Goal: Task Accomplishment & Management: Complete application form

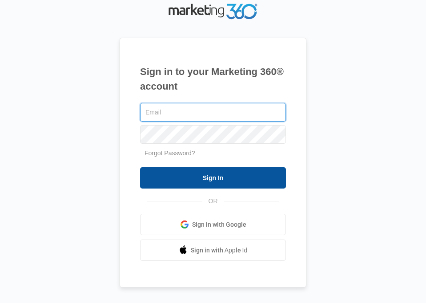
type input "[EMAIL_ADDRESS][DOMAIN_NAME]"
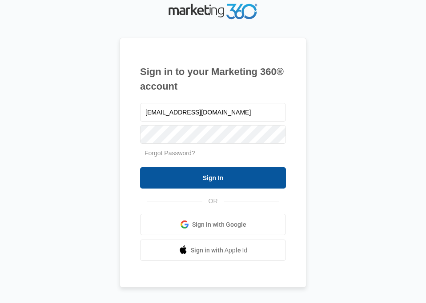
click at [267, 172] on input "Sign In" at bounding box center [213, 178] width 146 height 21
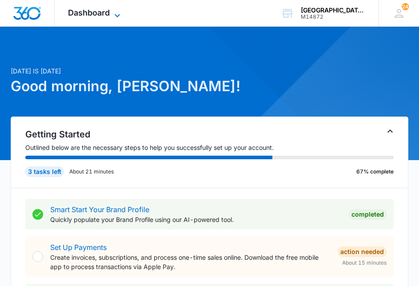
click at [109, 12] on span "Dashboard" at bounding box center [89, 12] width 42 height 9
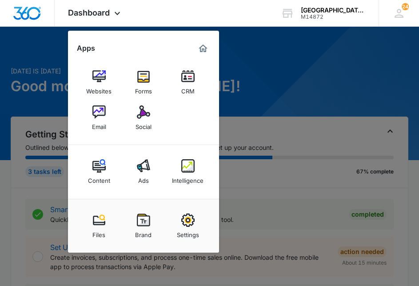
click at [191, 88] on div "CRM" at bounding box center [187, 89] width 13 height 12
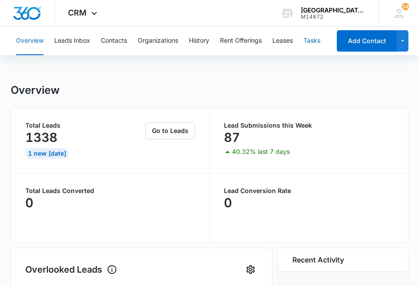
click at [309, 40] on button "Tasks" at bounding box center [311, 41] width 17 height 28
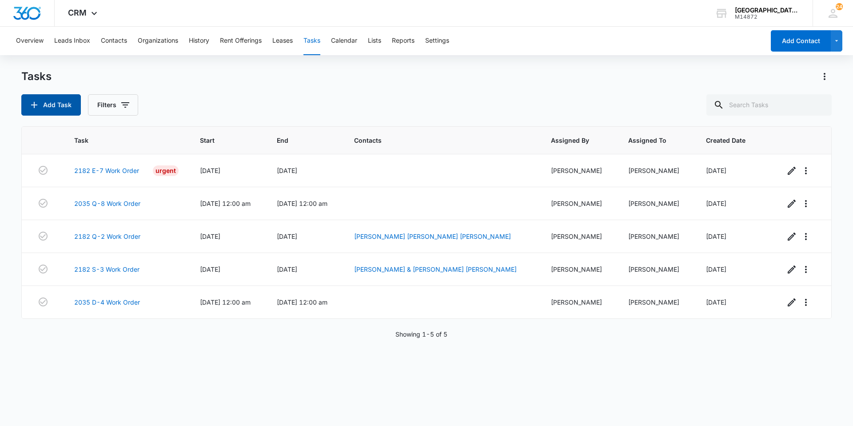
click at [73, 106] on button "Add Task" at bounding box center [51, 104] width 60 height 21
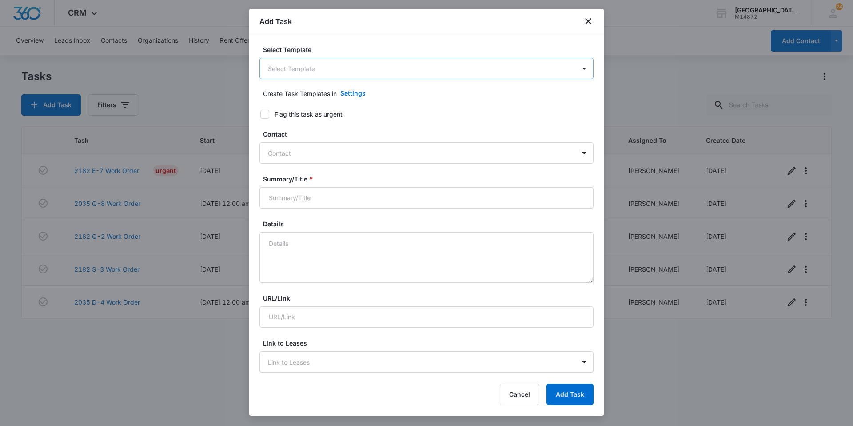
click at [319, 71] on body "CRM Apps Websites Forms CRM Email Social Content Ads Intelligence Files Brand S…" at bounding box center [426, 213] width 853 height 426
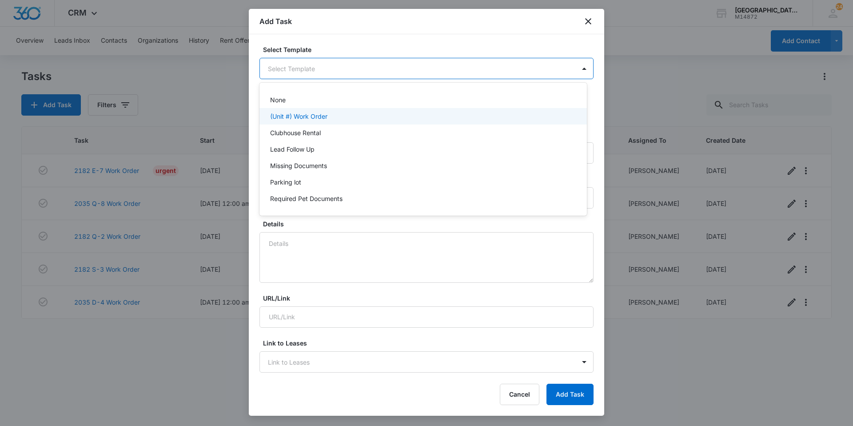
click at [314, 115] on p "(Unit #) Work Order" at bounding box center [298, 116] width 57 height 9
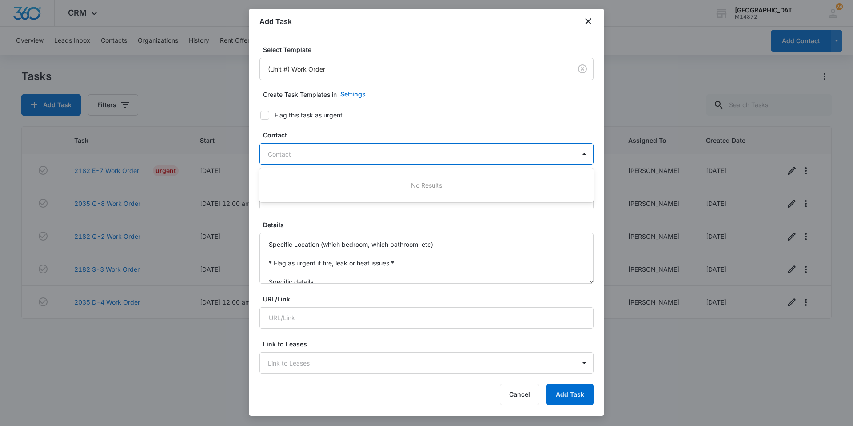
click at [293, 152] on div at bounding box center [421, 153] width 307 height 11
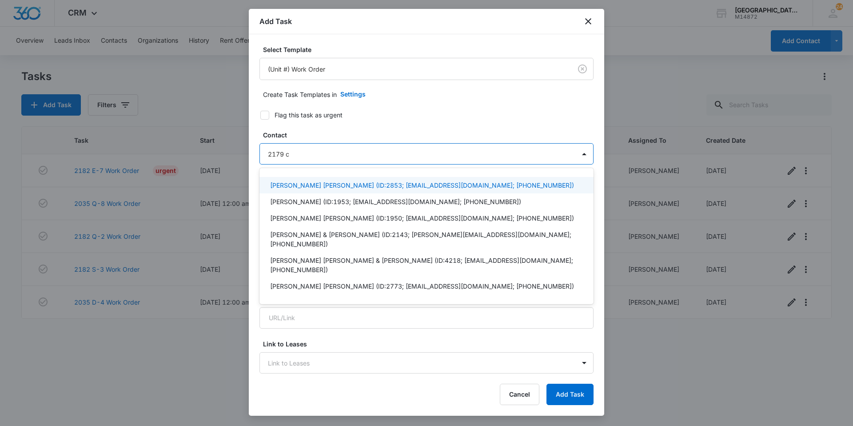
type input "2179 c3"
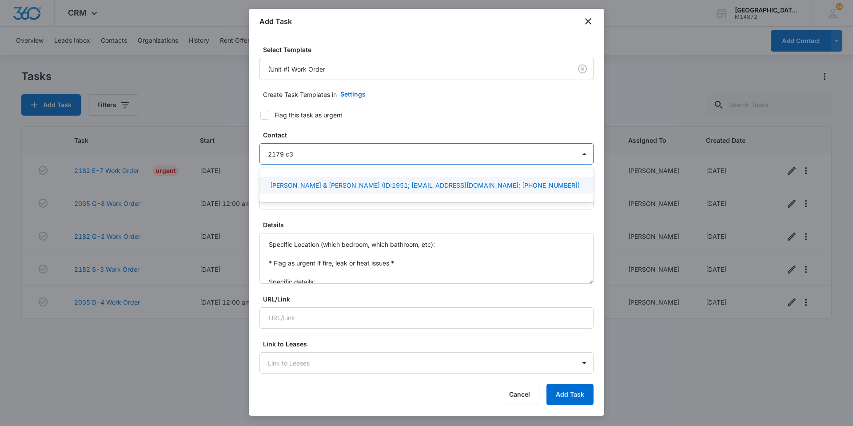
click at [300, 187] on p "David & Heather Anderson (ID:1951; dkamander598@gmail.com; (303) 836-2995)" at bounding box center [425, 184] width 310 height 9
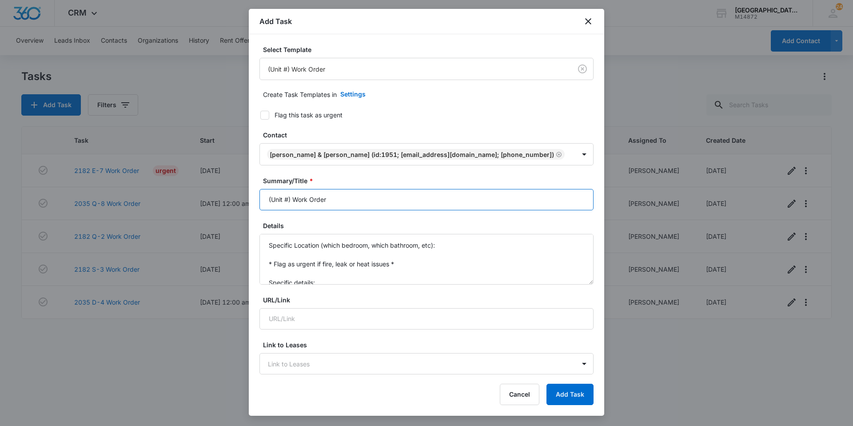
drag, startPoint x: 290, startPoint y: 200, endPoint x: 251, endPoint y: 197, distance: 39.6
click at [251, 197] on div "Select Template (Unit #) Work Order Create Task Templates in Settings Flag this…" at bounding box center [426, 204] width 355 height 340
type input "2179 C-3 Work Order"
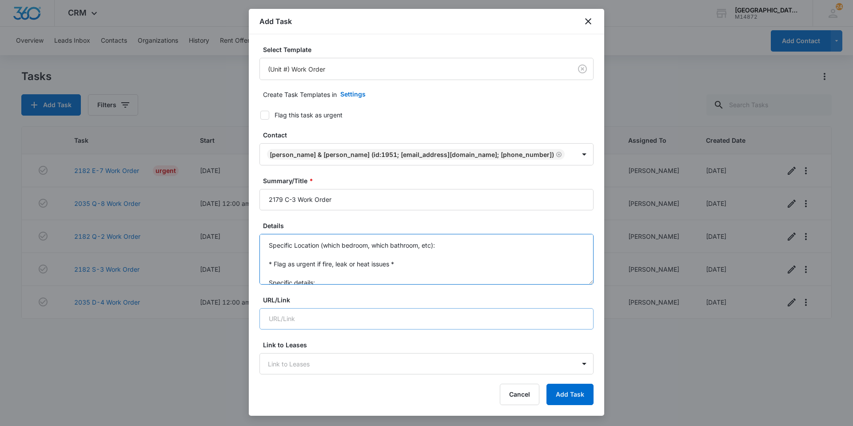
scroll to position [19, 0]
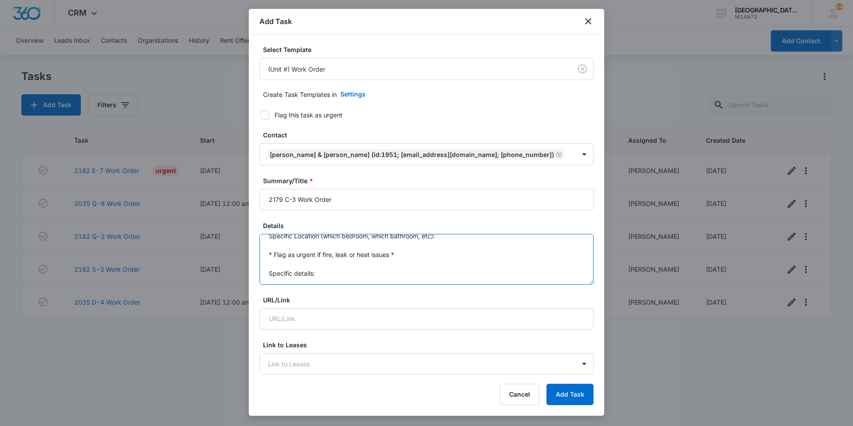
drag, startPoint x: 269, startPoint y: 244, endPoint x: 395, endPoint y: 346, distance: 162.2
click at [395, 285] on form "Select Template (Unit #) Work Order Create Task Templates in Settings Flag this…" at bounding box center [426, 434] width 334 height 778
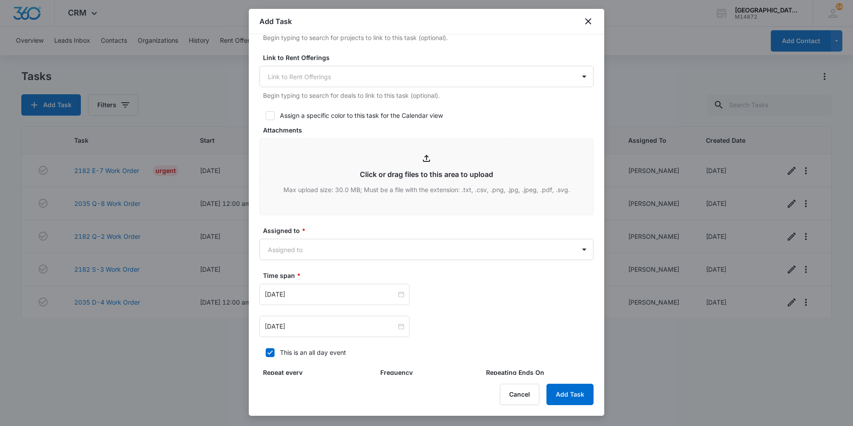
scroll to position [355, 0]
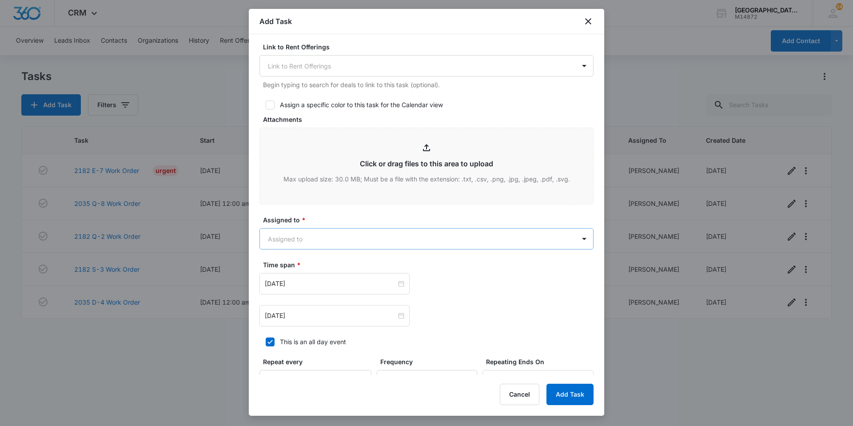
type textarea "Tenant mentioned their disposal will not turn on, and their sink drains really …"
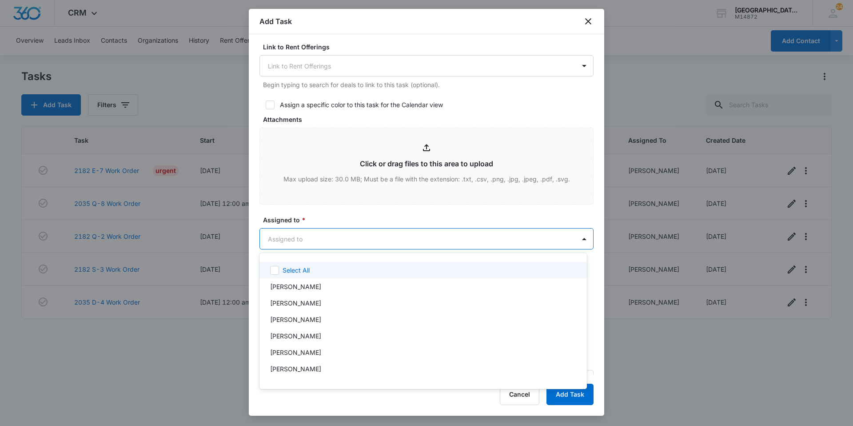
drag, startPoint x: 433, startPoint y: 248, endPoint x: 428, endPoint y: 247, distance: 5.0
click at [425, 247] on body "CRM Apps Websites Forms CRM Email Social Content Ads Intelligence Files Brand S…" at bounding box center [426, 213] width 853 height 426
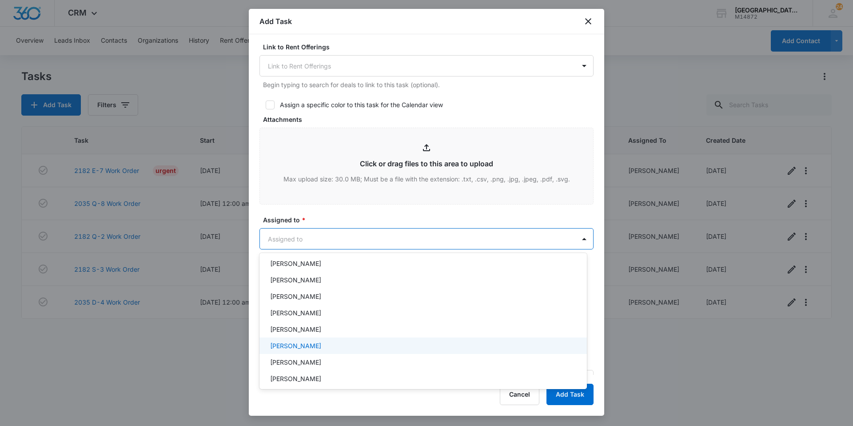
click at [311, 285] on p "Jonathan Guptill" at bounding box center [295, 345] width 51 height 9
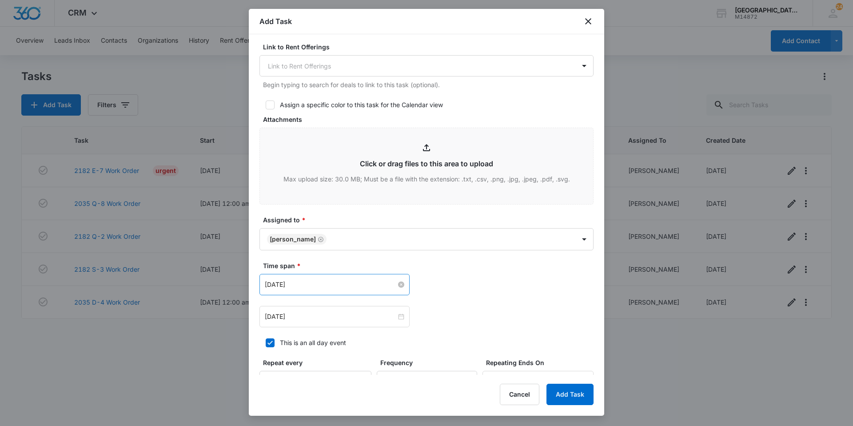
click at [361, 285] on input "Feb 16, 2023" at bounding box center [331, 284] width 132 height 10
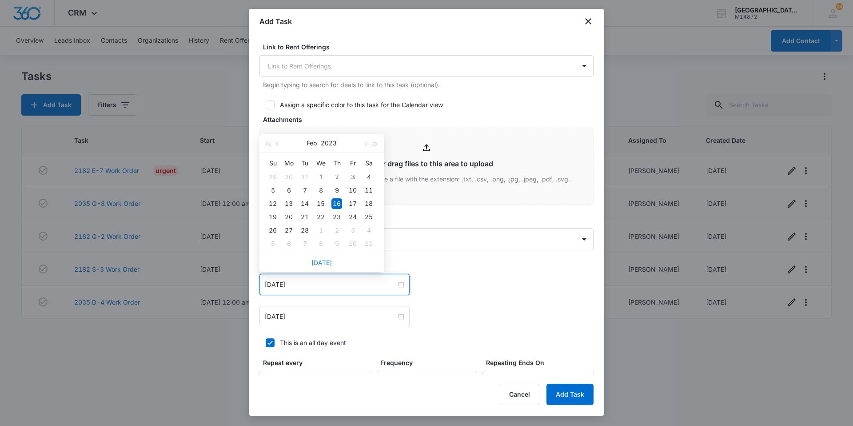
click at [321, 259] on link "Today" at bounding box center [321, 263] width 20 height 8
type input "Sep 8, 2025"
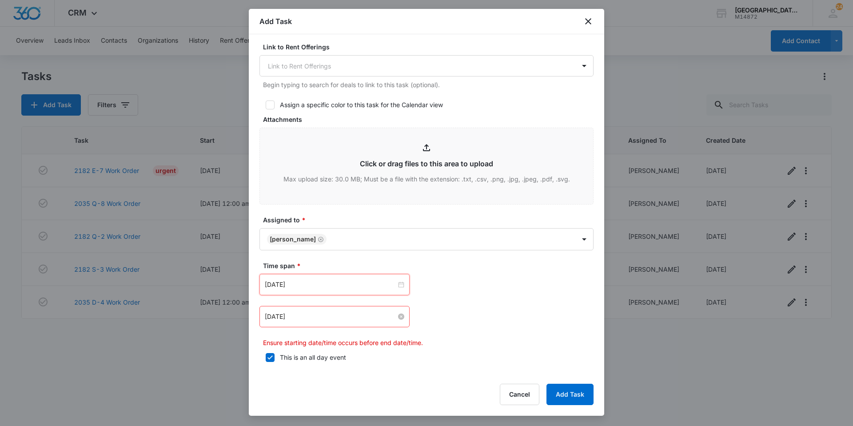
click at [336, 285] on input "Feb 16, 2023" at bounding box center [331, 316] width 132 height 10
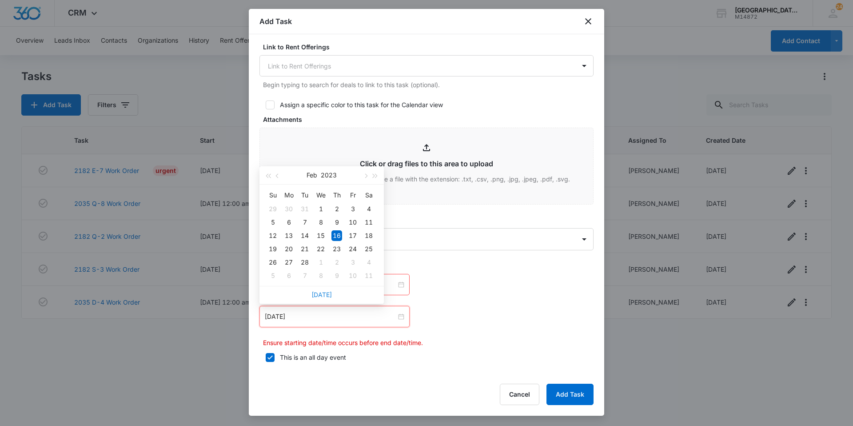
click at [326, 285] on link "Today" at bounding box center [321, 295] width 20 height 8
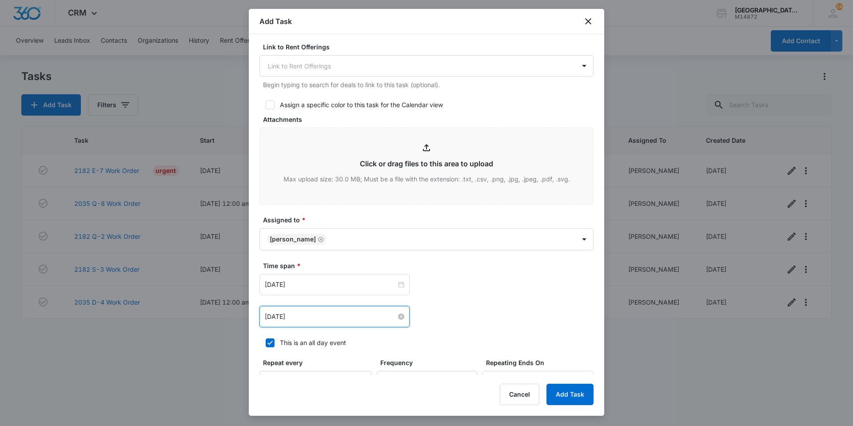
click at [326, 285] on input "Sep 8, 2025" at bounding box center [331, 316] width 132 height 10
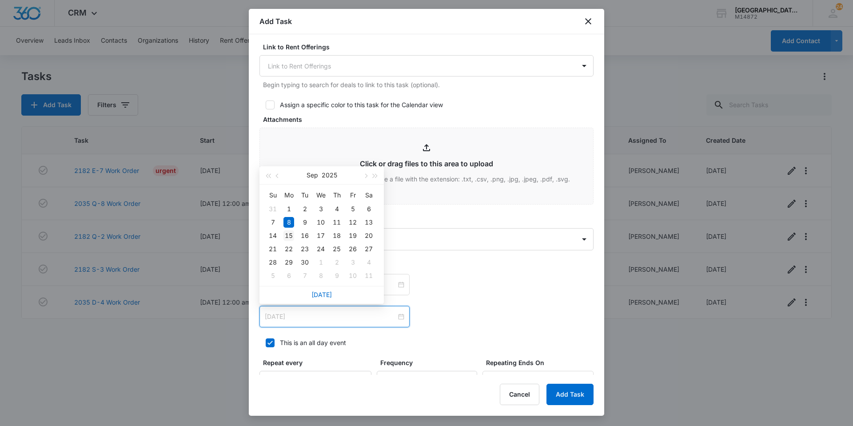
type input "Sep 15, 2025"
click at [289, 230] on td "15" at bounding box center [289, 235] width 16 height 13
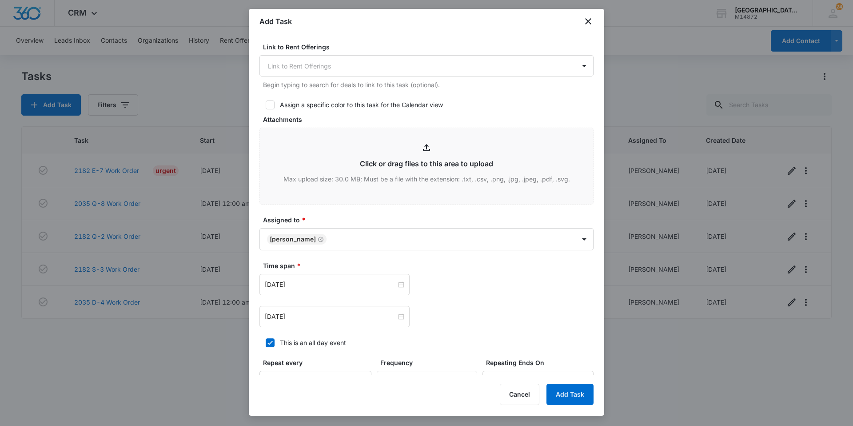
click at [425, 285] on div "Sep 15, 2025 Sep 2025 Su Mo Tu We Th Fr Sa 31 1 2 3 4 5 6 7 8 9 10 11 12 13 14 …" at bounding box center [426, 316] width 334 height 21
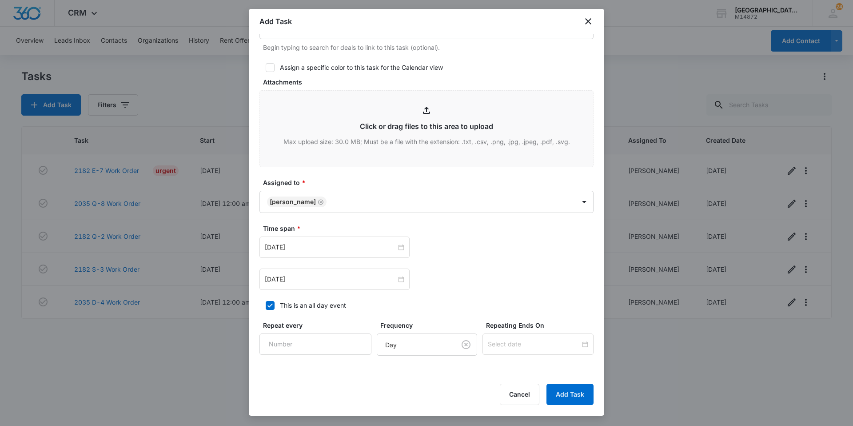
scroll to position [460, 0]
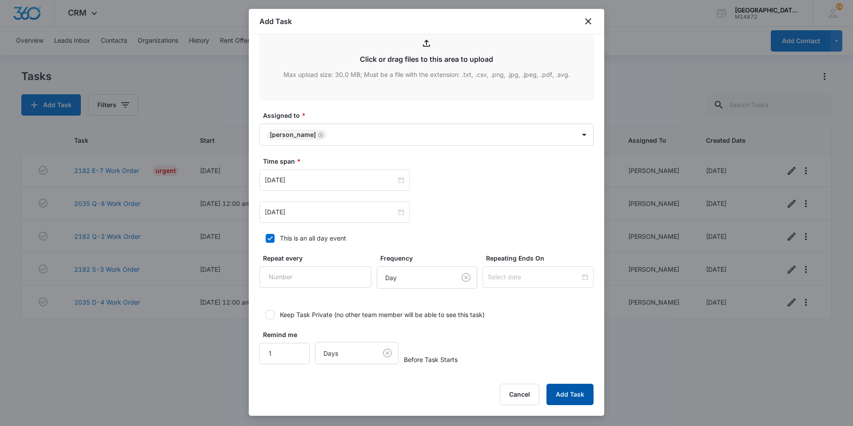
click at [425, 285] on button "Add Task" at bounding box center [569, 393] width 47 height 21
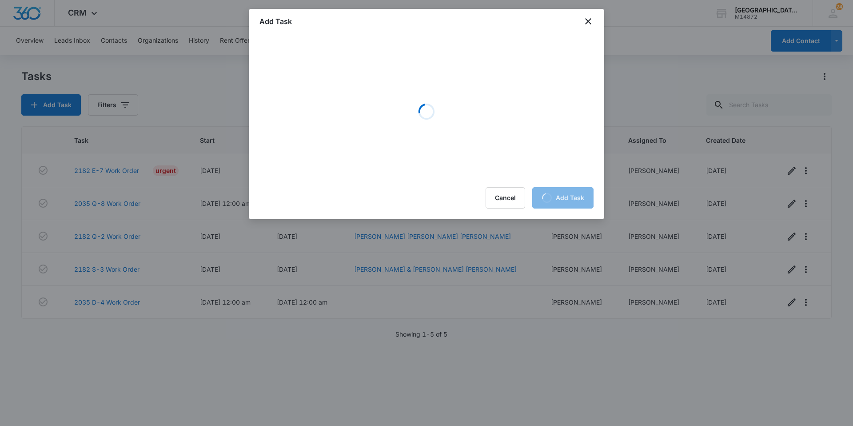
scroll to position [0, 0]
